Goal: Complete application form

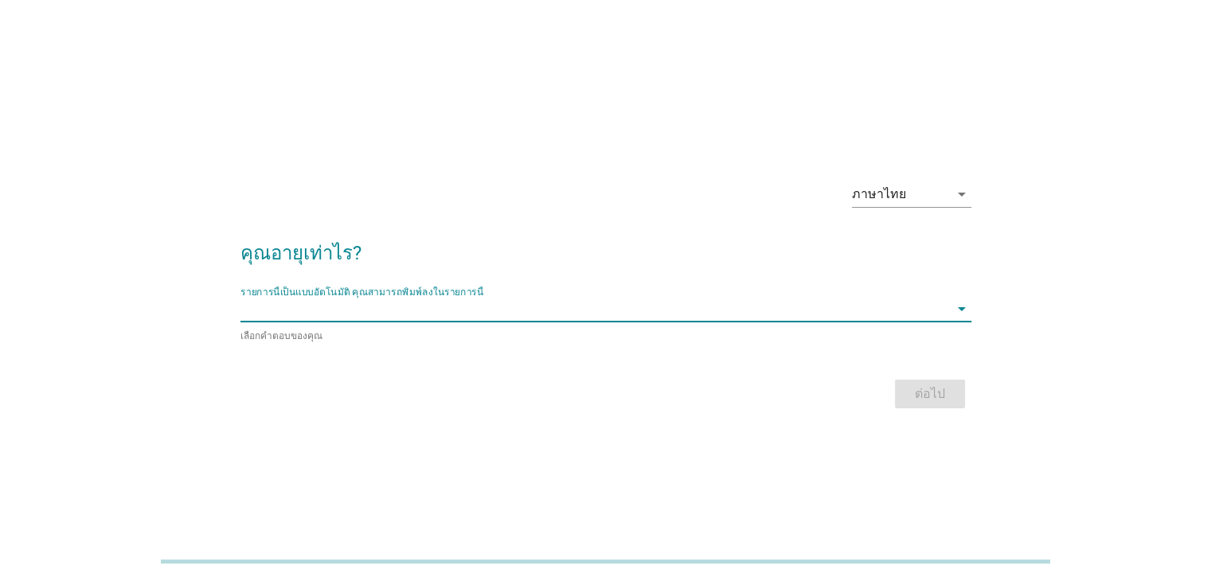
click at [486, 320] on input "รายการนี้เป็นแบบอัตโนมัติ คุณสามารถพิมพ์ลงในรายการนี้" at bounding box center [594, 308] width 709 height 25
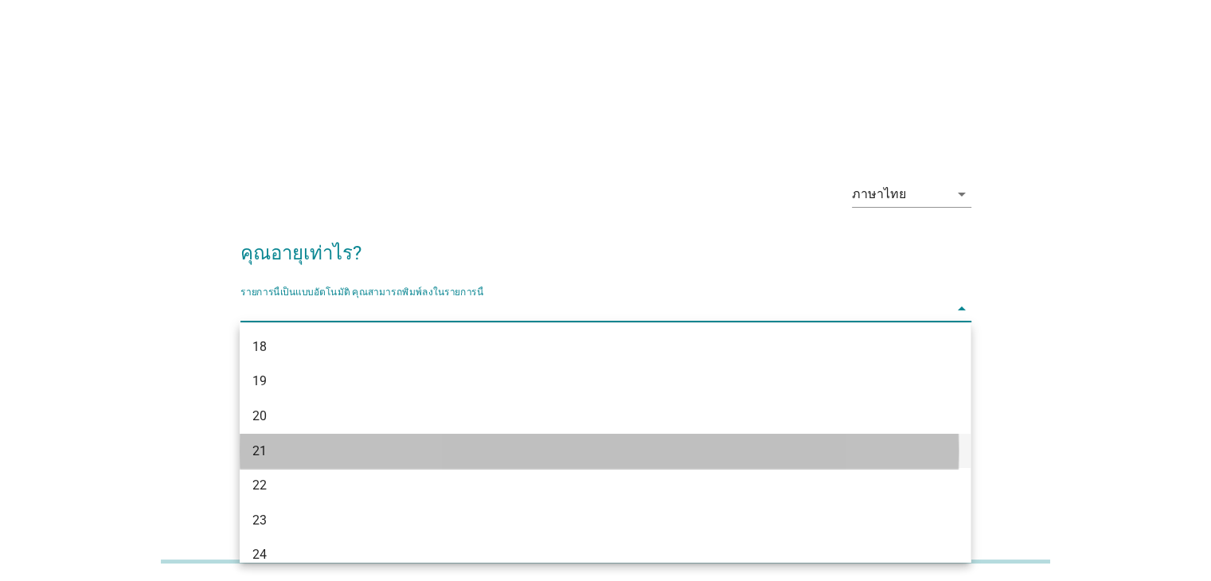
click at [283, 447] on div "21" at bounding box center [575, 451] width 646 height 19
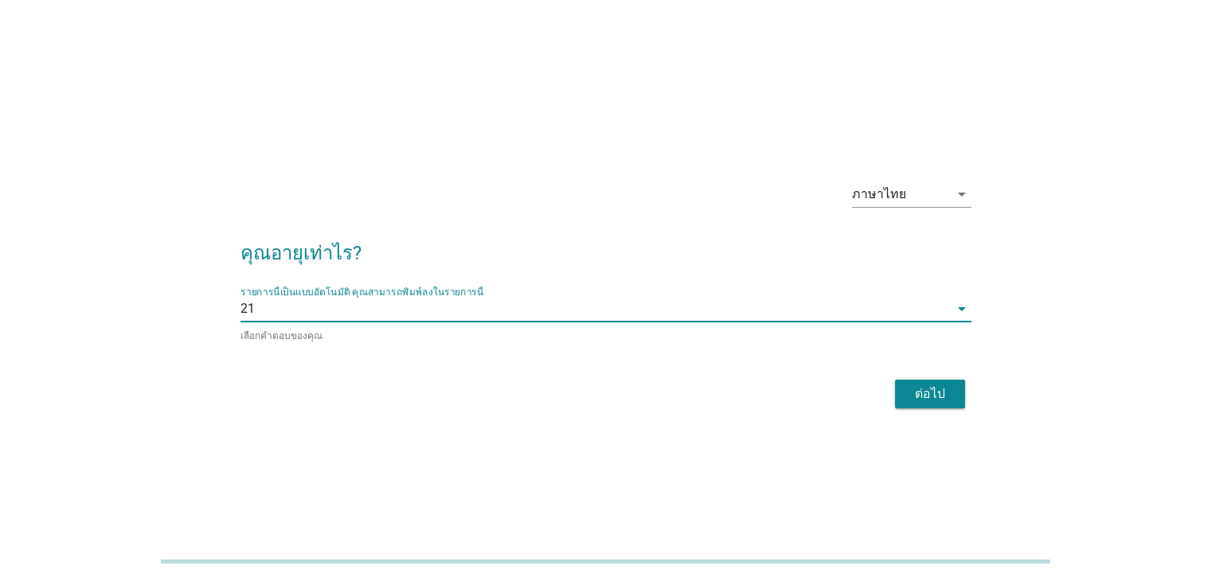
click at [917, 392] on div "ต่อไป" at bounding box center [930, 394] width 45 height 19
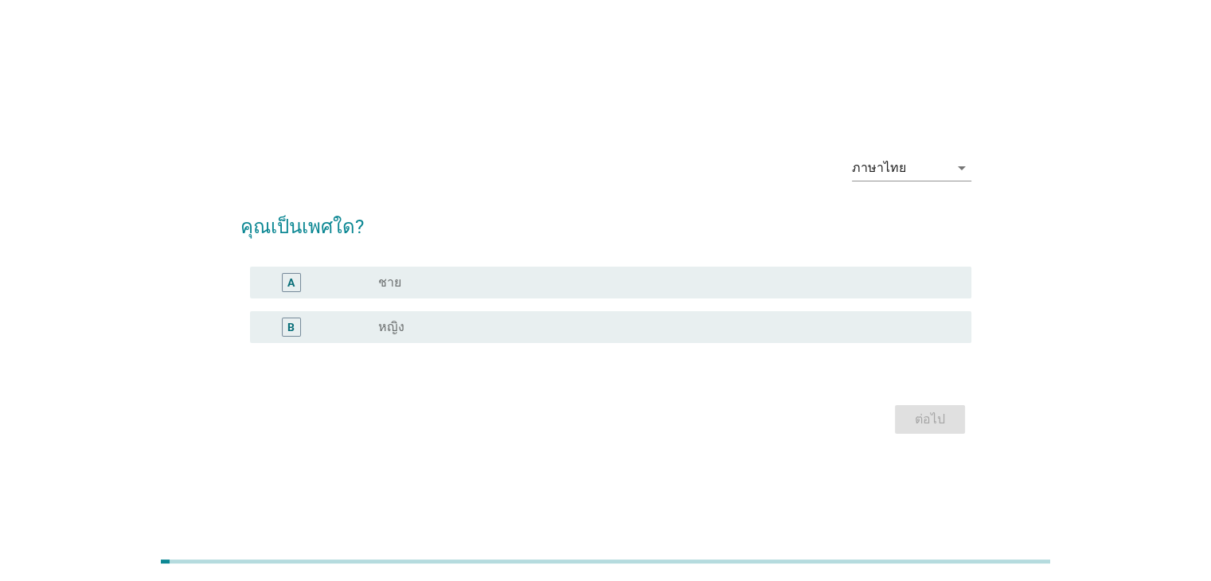
click at [572, 328] on div "radio_button_unchecked หญิง" at bounding box center [661, 327] width 567 height 16
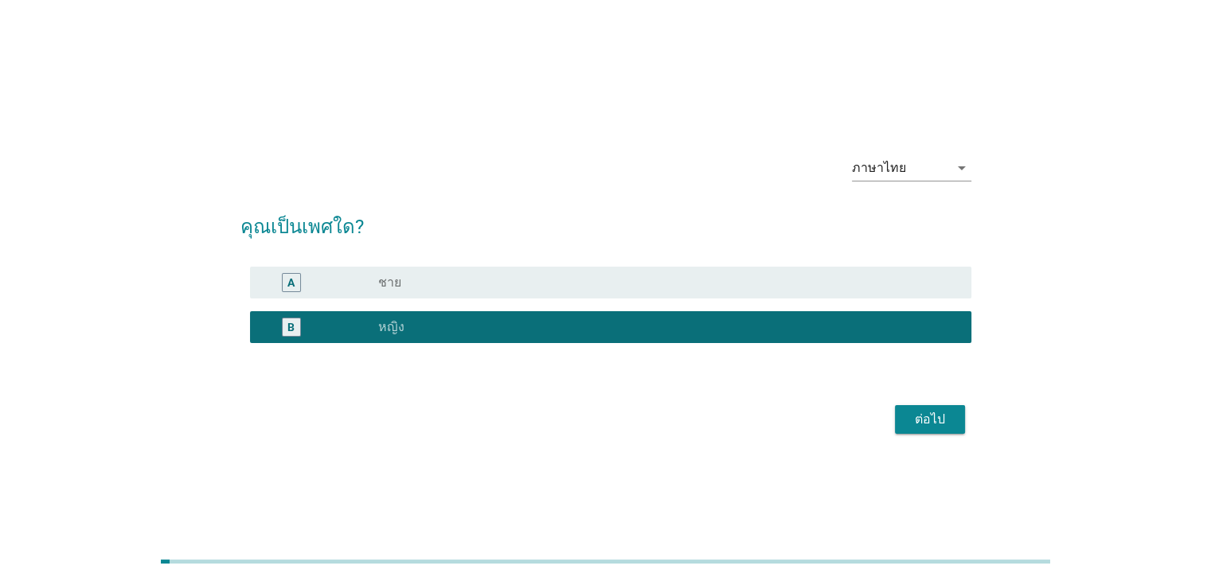
click at [931, 419] on div "ต่อไป" at bounding box center [930, 419] width 45 height 19
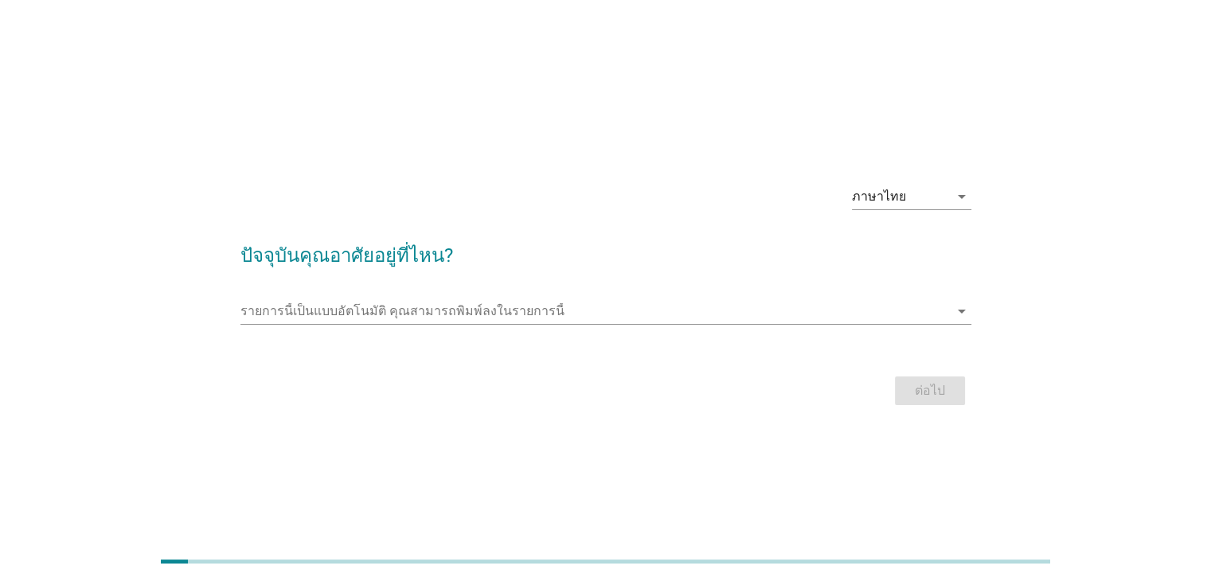
click at [398, 294] on div "รายการนี้เป็นแบบอัตโนมัติ [PERSON_NAME]พิมพ์ลงในรายการนี้ arrow_drop_down" at bounding box center [605, 314] width 731 height 51
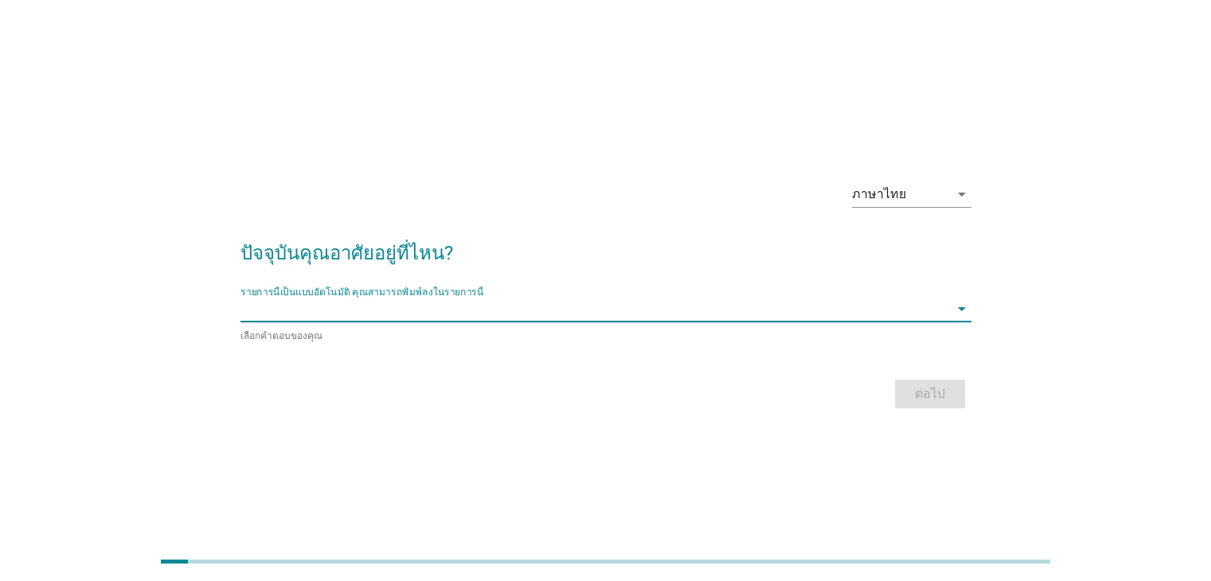
click at [396, 310] on input "รายการนี้เป็นแบบอัตโนมัติ คุณสามารถพิมพ์ลงในรายการนี้" at bounding box center [594, 308] width 709 height 25
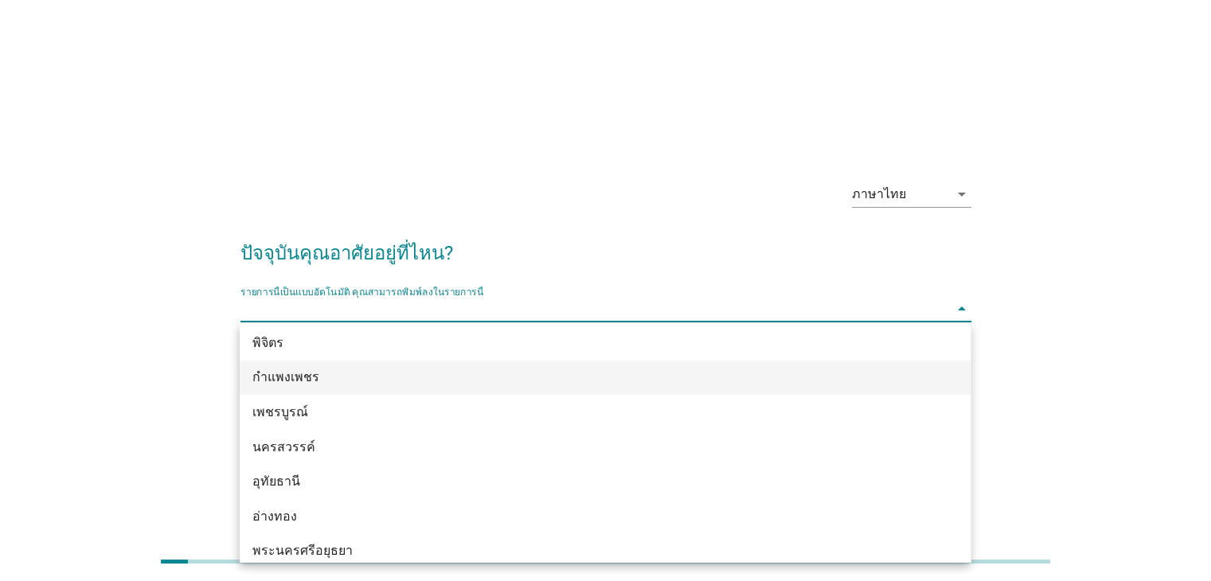
scroll to position [1274, 0]
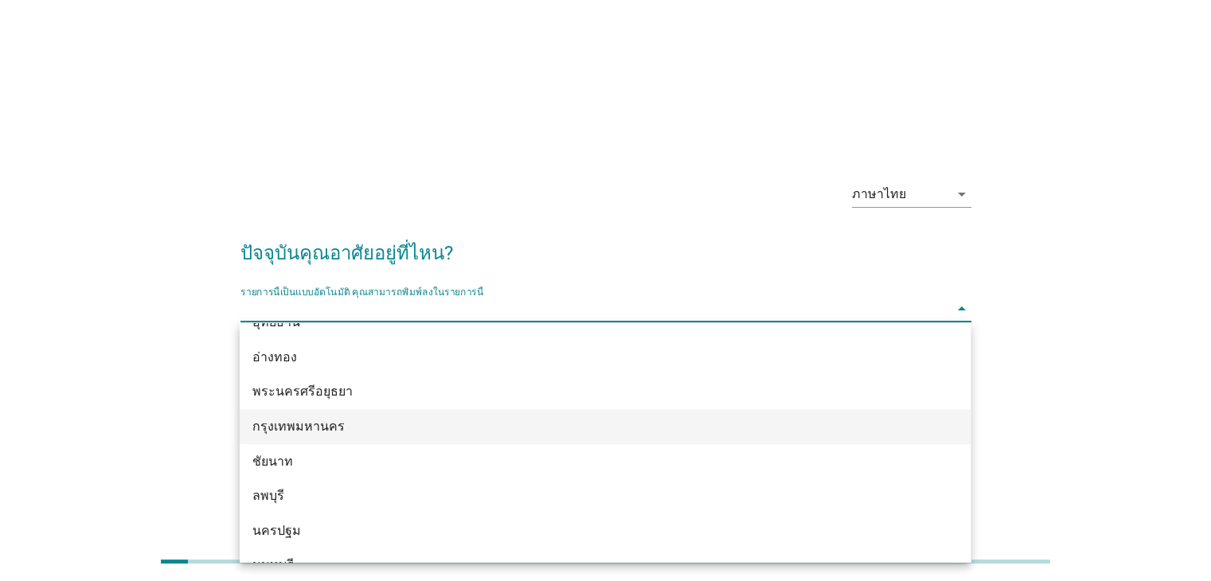
click at [363, 431] on div "กรุงเทพมหานคร" at bounding box center [575, 426] width 646 height 19
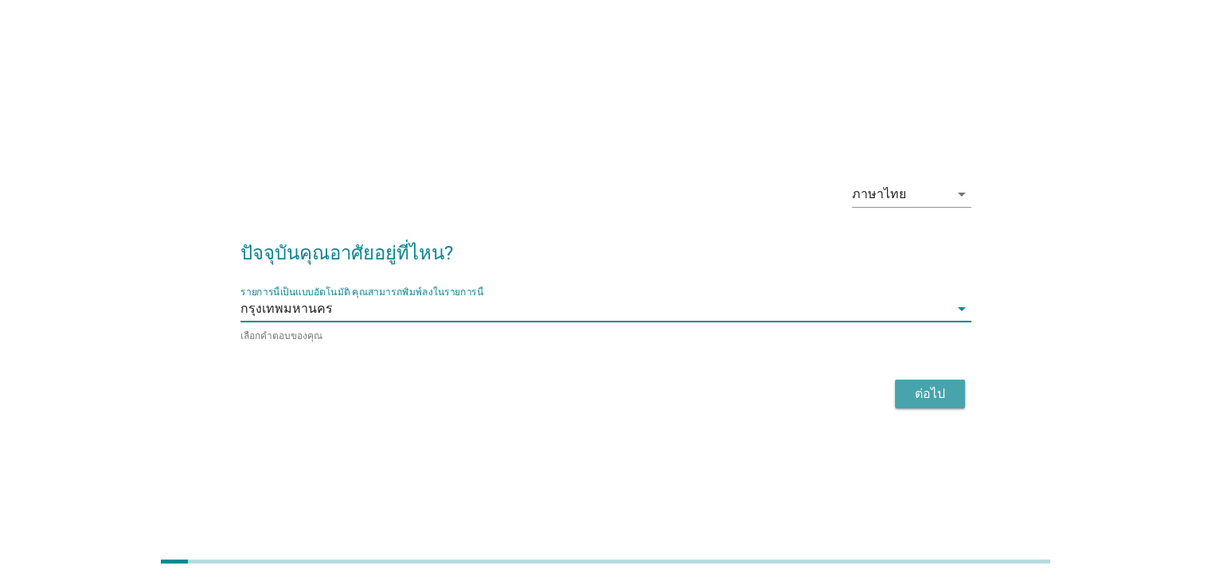
click at [917, 389] on div "ต่อไป" at bounding box center [930, 394] width 45 height 19
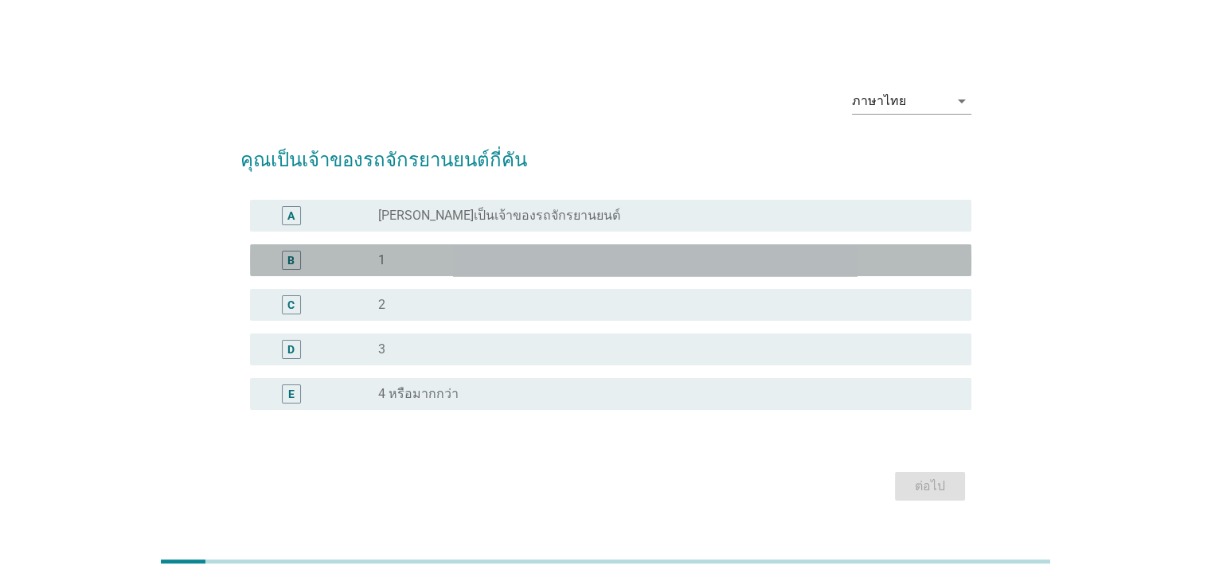
click at [783, 244] on div "B radio_button_unchecked 1" at bounding box center [610, 260] width 721 height 32
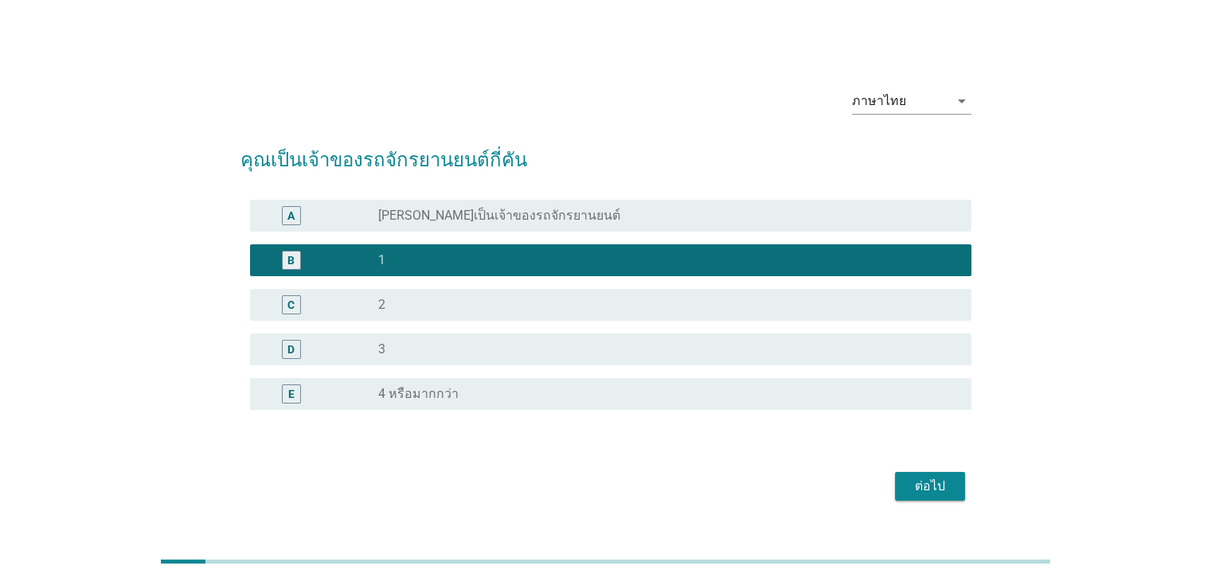
click at [807, 217] on div "radio_button_unchecked [PERSON_NAME]เป็นเจ้าของรถจักรยานยนต์" at bounding box center [661, 216] width 567 height 16
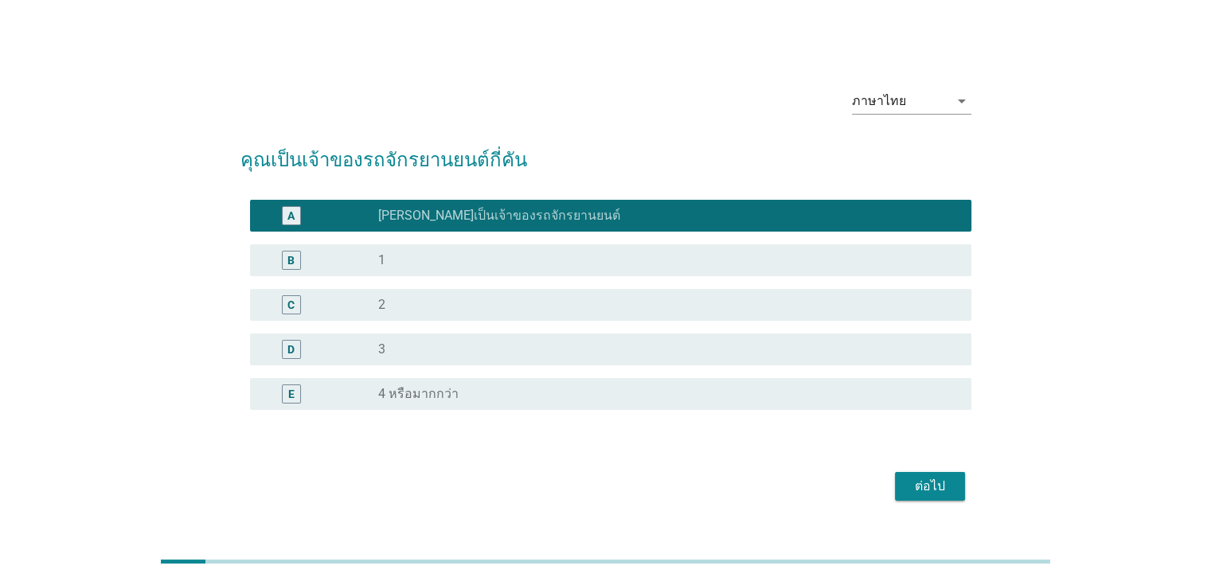
click at [924, 478] on div "ต่อไป" at bounding box center [930, 486] width 45 height 19
